Goal: Find specific page/section: Find specific page/section

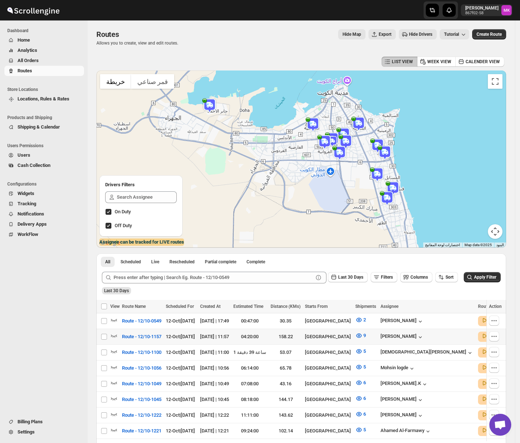
scroll to position [97, 0]
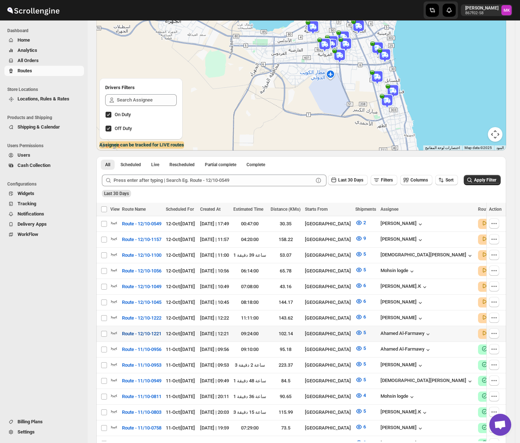
click at [151, 319] on span "Route - 12/10-1221" at bounding box center [141, 333] width 39 height 7
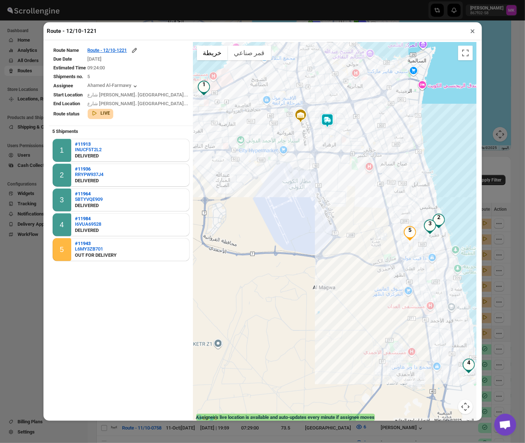
click at [471, 31] on button "×" at bounding box center [472, 31] width 11 height 10
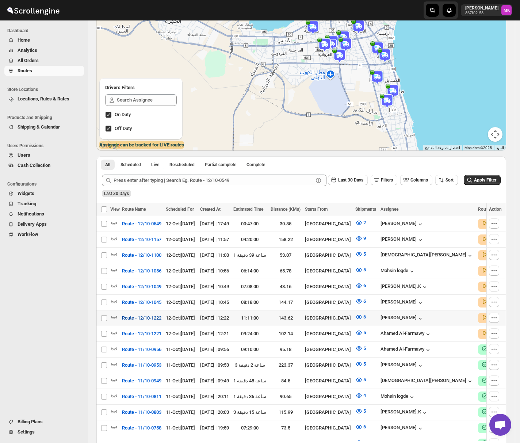
click at [146, 315] on span "Route - 12/10-1222" at bounding box center [141, 317] width 39 height 7
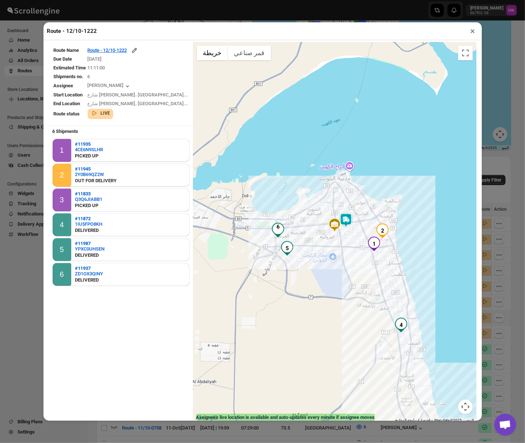
click at [474, 30] on button "×" at bounding box center [472, 31] width 11 height 10
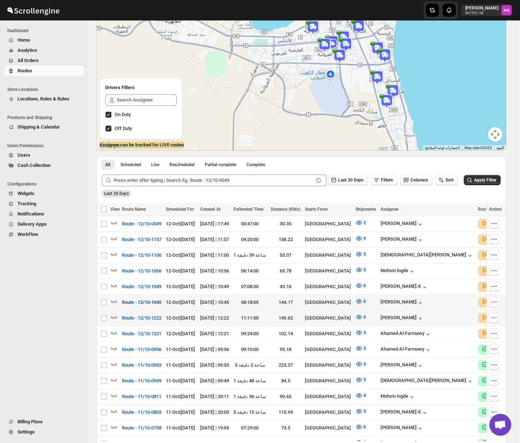
click at [137, 300] on span "Route - 12/10-1045" at bounding box center [141, 302] width 39 height 7
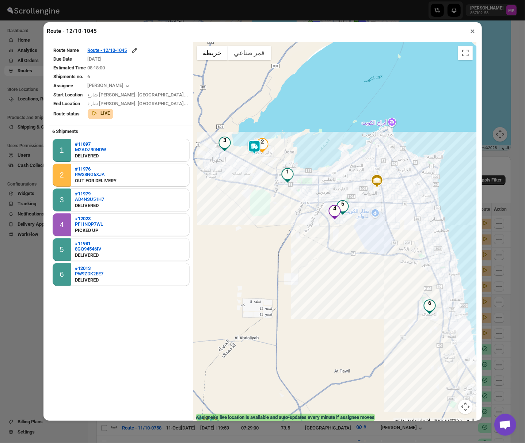
click at [473, 32] on button "×" at bounding box center [472, 31] width 11 height 10
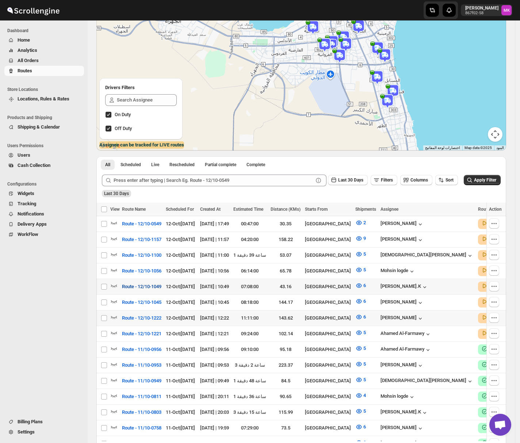
click at [141, 284] on span "Route - 12/10-1049" at bounding box center [141, 286] width 39 height 7
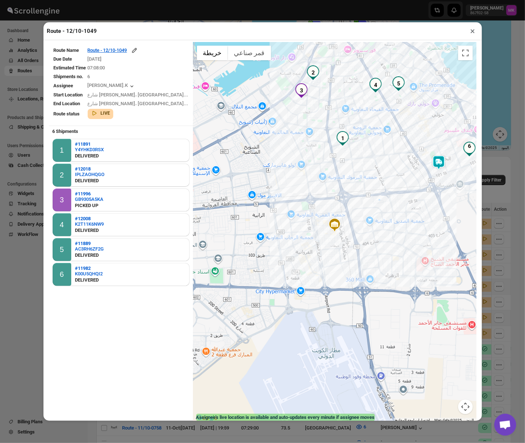
click at [470, 32] on button "×" at bounding box center [472, 31] width 11 height 10
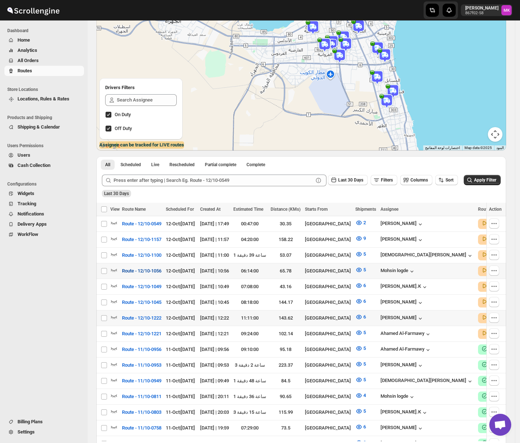
click at [154, 271] on span "Route - 12/10-1056" at bounding box center [141, 270] width 39 height 7
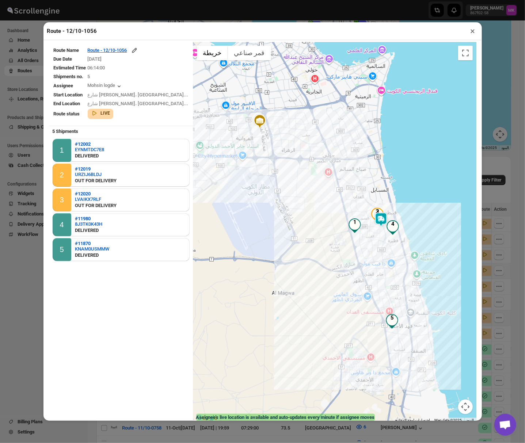
click at [470, 31] on button "×" at bounding box center [472, 31] width 11 height 10
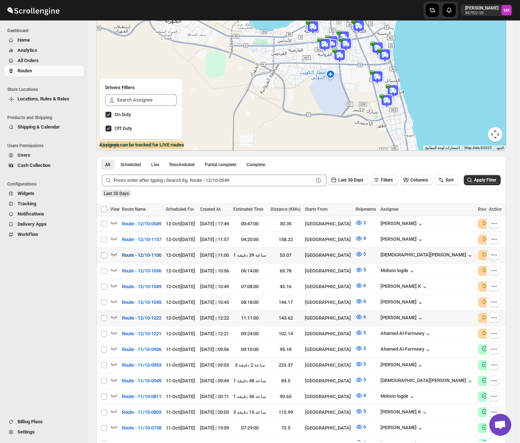
click at [126, 252] on span "Route - 12/10-1100" at bounding box center [141, 255] width 39 height 7
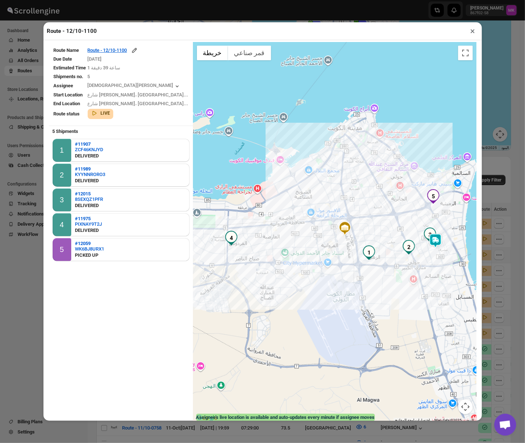
click at [473, 31] on button "×" at bounding box center [472, 31] width 11 height 10
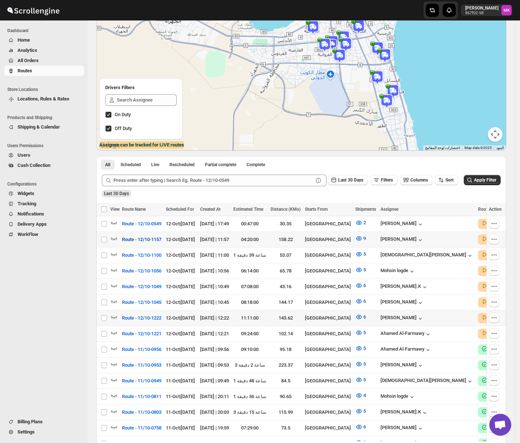
click at [125, 240] on span "Route - 12/10-1157" at bounding box center [141, 239] width 39 height 7
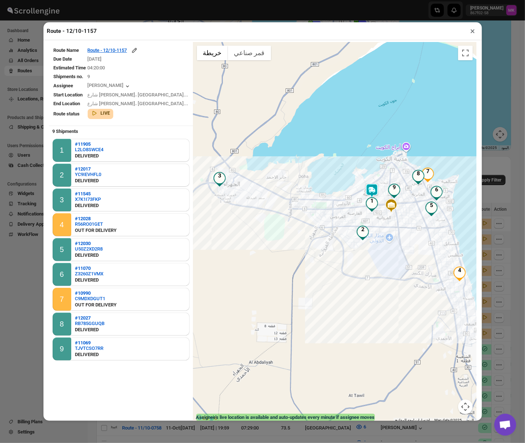
click at [471, 28] on button "×" at bounding box center [472, 31] width 11 height 10
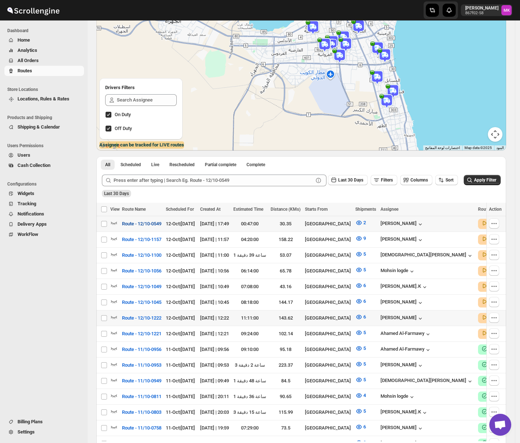
click at [149, 229] on button "Route - 12/10-0549" at bounding box center [142, 224] width 48 height 12
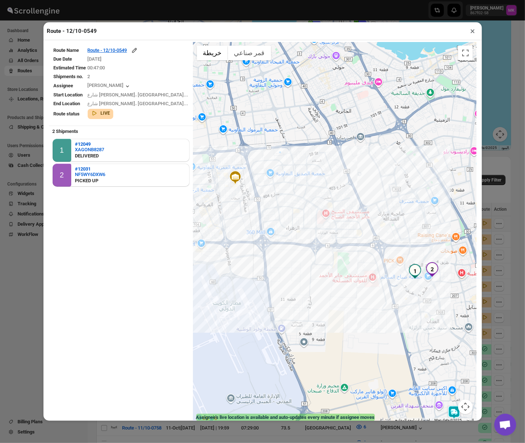
click at [471, 27] on button "×" at bounding box center [472, 31] width 11 height 10
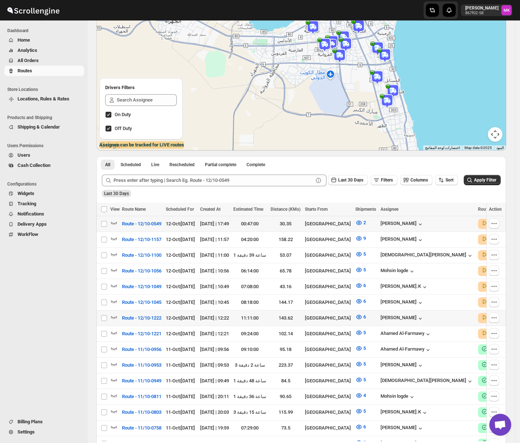
click at [44, 169] on span "Cash Collection" at bounding box center [50, 165] width 65 height 7
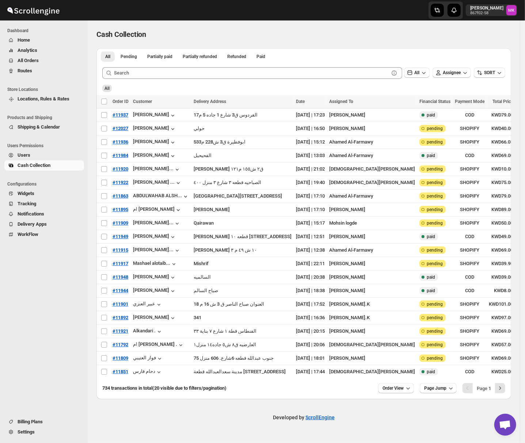
click at [22, 71] on span "Routes" at bounding box center [25, 70] width 15 height 5
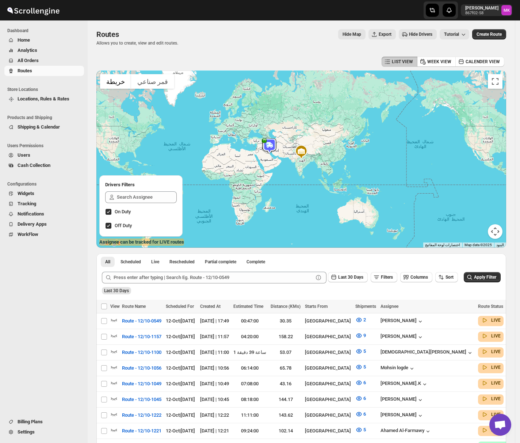
click at [10, 59] on icon "Navigation" at bounding box center [11, 61] width 4 height 4
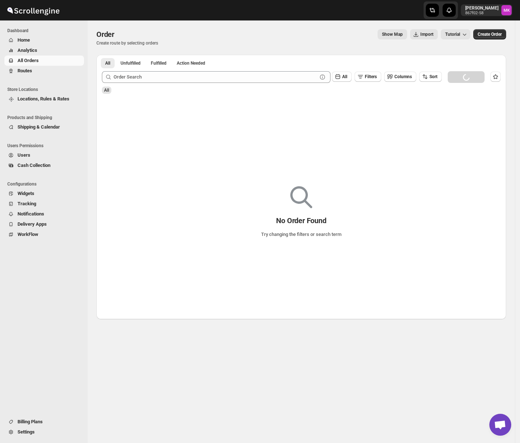
click at [23, 68] on span "Routes" at bounding box center [25, 70] width 15 height 5
